Goal: Task Accomplishment & Management: Use online tool/utility

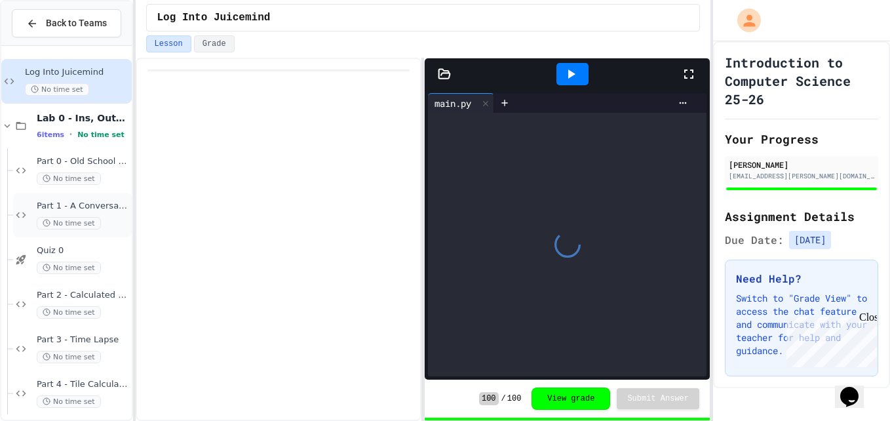
scroll to position [9, 0]
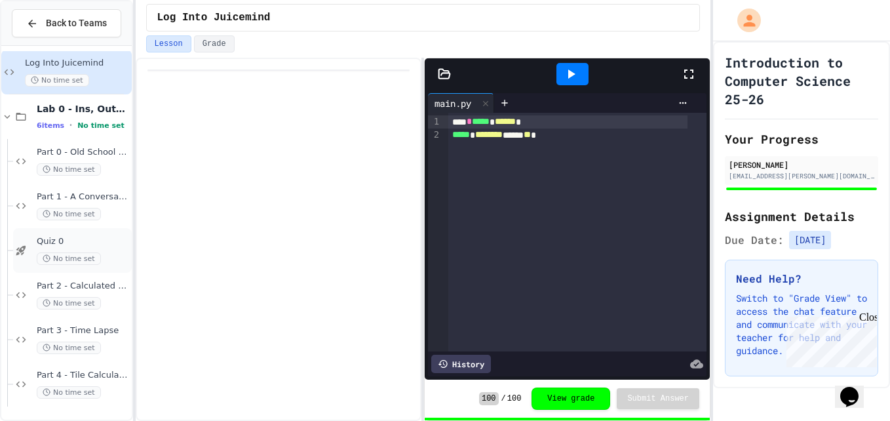
click at [85, 243] on span "Quiz 0" at bounding box center [83, 241] width 92 height 11
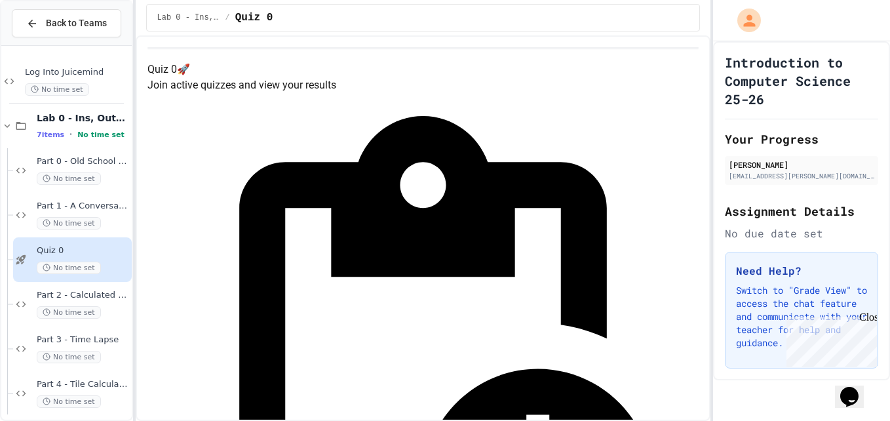
scroll to position [54, 0]
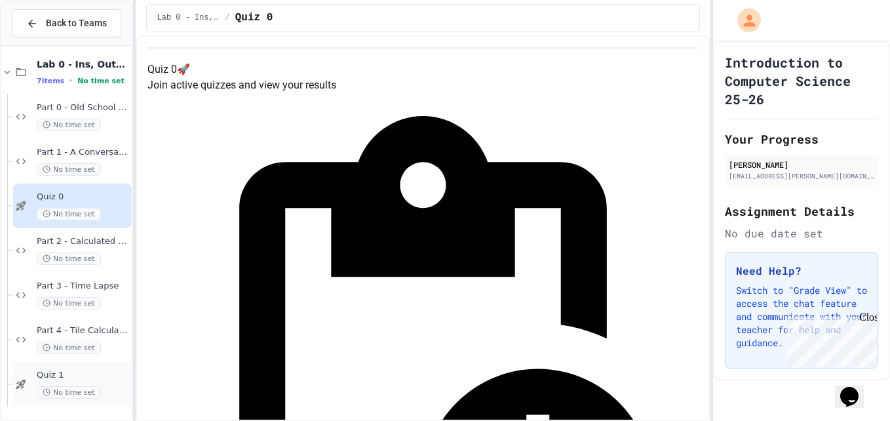
click at [61, 379] on span "Quiz 1" at bounding box center [83, 375] width 92 height 11
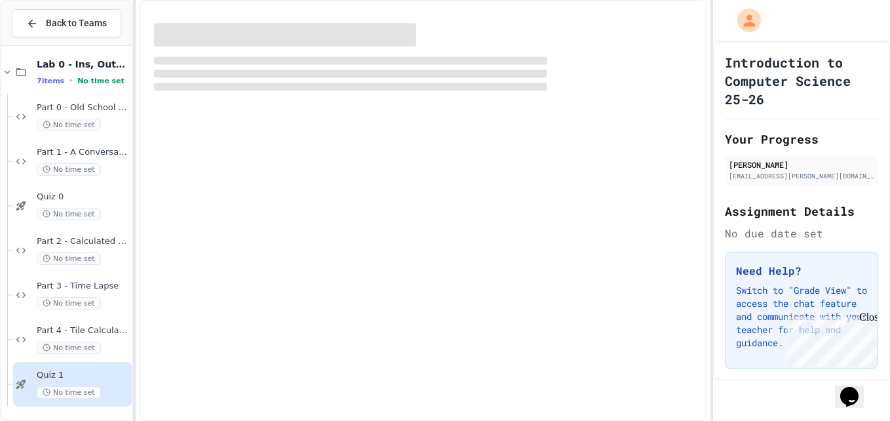
scroll to position [38, 0]
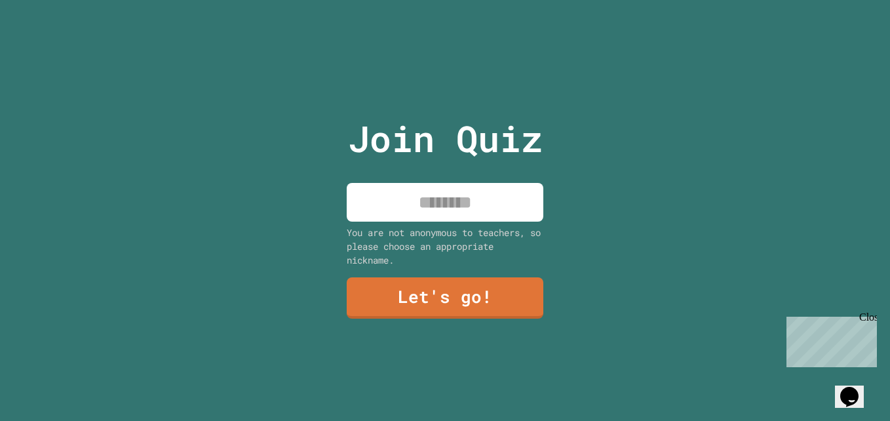
click at [428, 198] on input at bounding box center [445, 202] width 197 height 39
type input "*******"
click at [409, 286] on link "Let's go!" at bounding box center [444, 296] width 193 height 43
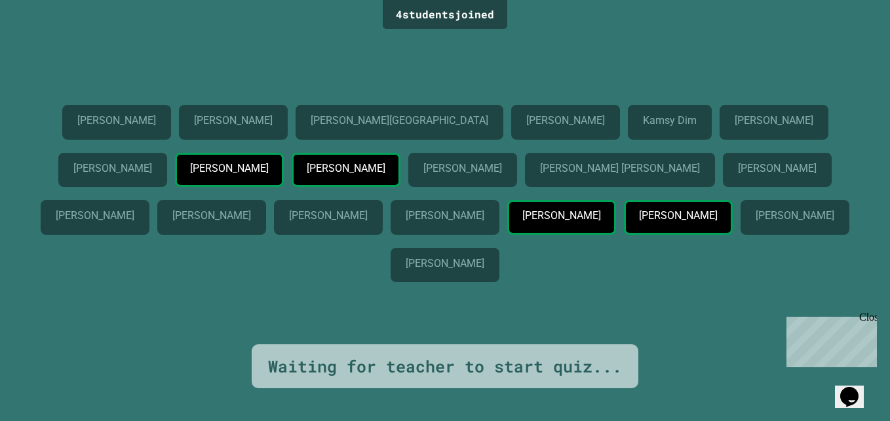
click at [268, 163] on p "[PERSON_NAME]" at bounding box center [229, 169] width 78 height 12
